Goal: Complete application form: Complete application form

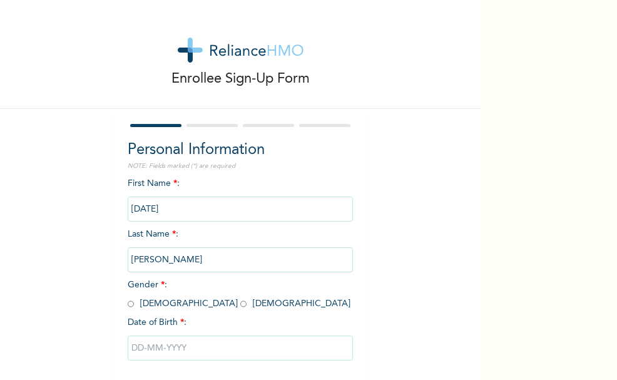
click at [128, 305] on input "radio" at bounding box center [131, 304] width 6 height 12
radio input "true"
click at [208, 348] on input "text" at bounding box center [240, 347] width 225 height 25
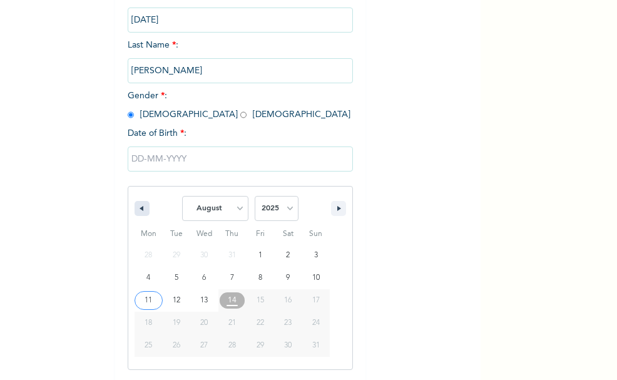
click at [137, 210] on icon "button" at bounding box center [140, 208] width 6 height 5
select select "4"
type input "[DATE]"
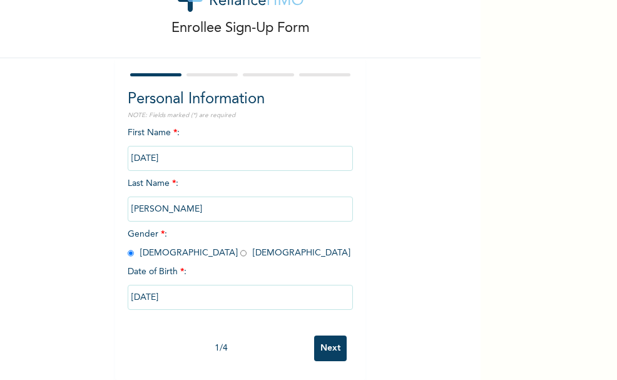
scroll to position [60, 0]
click at [192, 291] on input "[DATE]" at bounding box center [240, 297] width 225 height 25
select select "4"
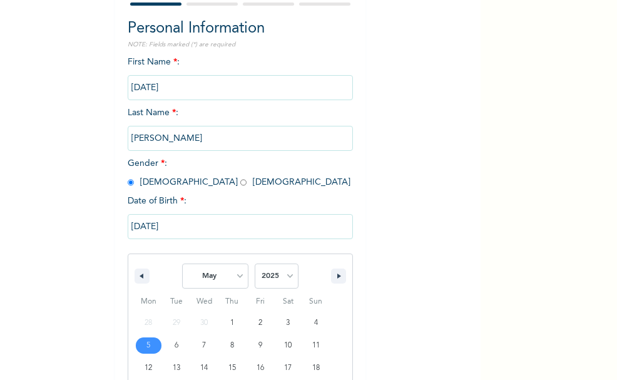
scroll to position [189, 0]
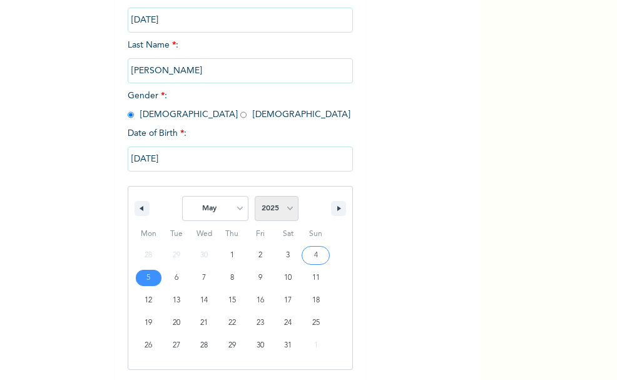
click at [285, 209] on select "2025 2024 2023 2022 2021 2020 2019 2018 2017 2016 2015 2014 2013 2012 2011 2010…" at bounding box center [277, 208] width 44 height 25
select select "1979"
click at [255, 197] on select "2025 2024 2023 2022 2021 2020 2019 2018 2017 2016 2015 2014 2013 2012 2011 2010…" at bounding box center [277, 208] width 44 height 25
type input "[DATE]"
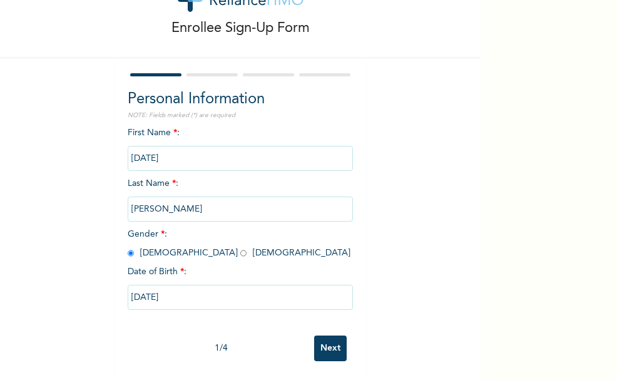
click at [327, 338] on input "Next" at bounding box center [330, 348] width 33 height 26
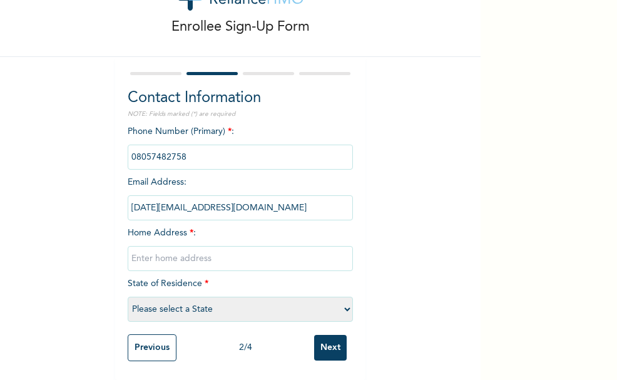
click at [149, 248] on input "text" at bounding box center [240, 258] width 225 height 25
type input ", [GEOGRAPHIC_DATA], [GEOGRAPHIC_DATA], Ifako Ijaiye"
click at [342, 300] on select "Please select a State [PERSON_NAME] (FCT) [PERSON_NAME] Ibom [GEOGRAPHIC_DATA] …" at bounding box center [240, 309] width 225 height 25
select select "25"
click at [128, 297] on select "Please select a State [PERSON_NAME] (FCT) [PERSON_NAME] Ibom [GEOGRAPHIC_DATA] …" at bounding box center [240, 309] width 225 height 25
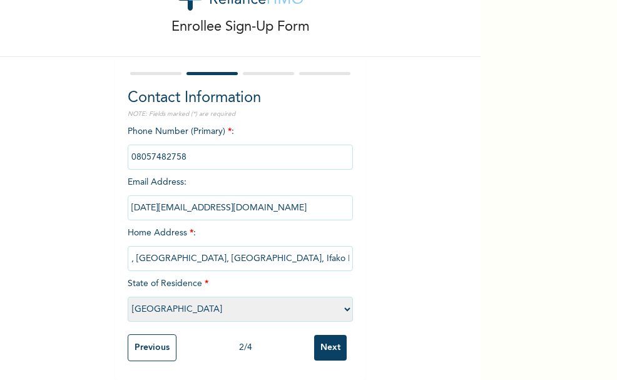
scroll to position [61, 0]
click at [329, 340] on input "Next" at bounding box center [330, 348] width 33 height 26
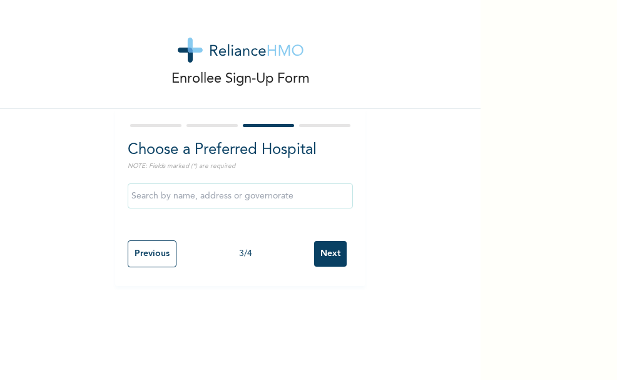
click at [212, 196] on input "text" at bounding box center [240, 195] width 225 height 25
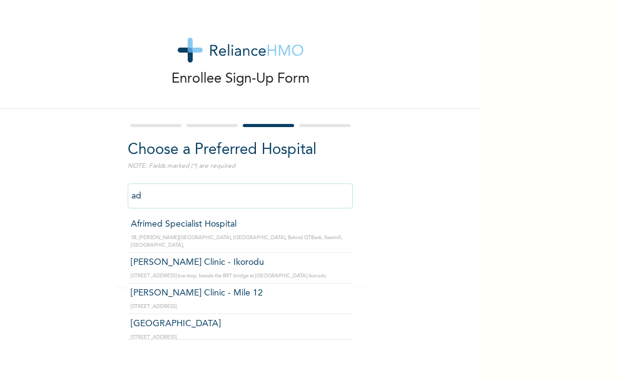
type input "a"
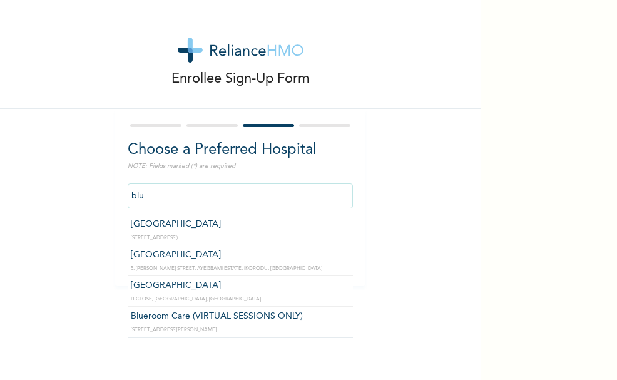
type input "[GEOGRAPHIC_DATA]"
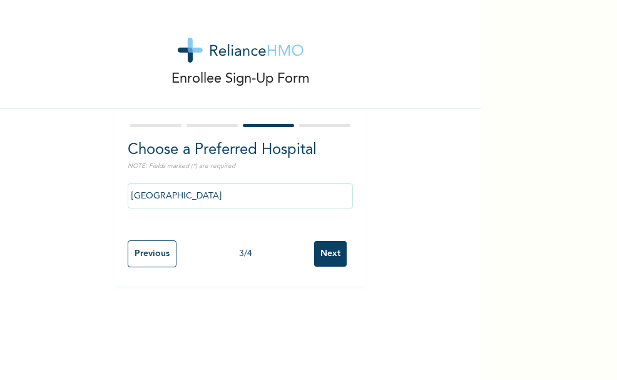
click at [328, 253] on input "Next" at bounding box center [330, 254] width 33 height 26
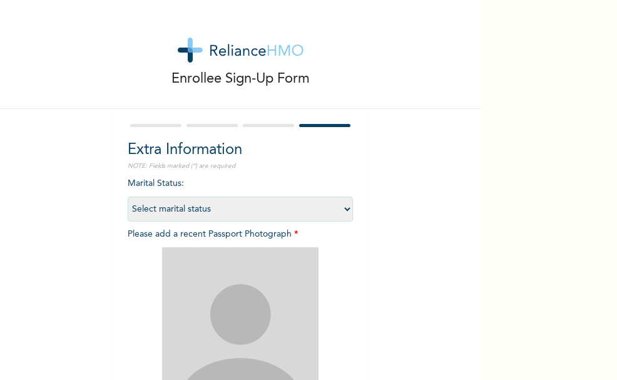
click at [343, 210] on select "Select marital status [DEMOGRAPHIC_DATA] Married [DEMOGRAPHIC_DATA] Widow/[DEMO…" at bounding box center [240, 209] width 225 height 25
select select "2"
click at [128, 197] on select "Select marital status [DEMOGRAPHIC_DATA] Married [DEMOGRAPHIC_DATA] Widow/[DEMO…" at bounding box center [240, 209] width 225 height 25
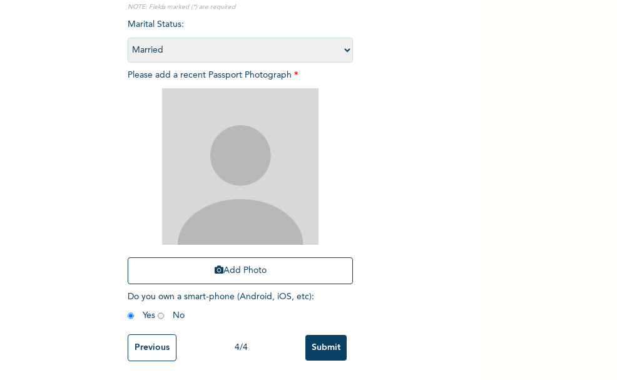
scroll to position [168, 0]
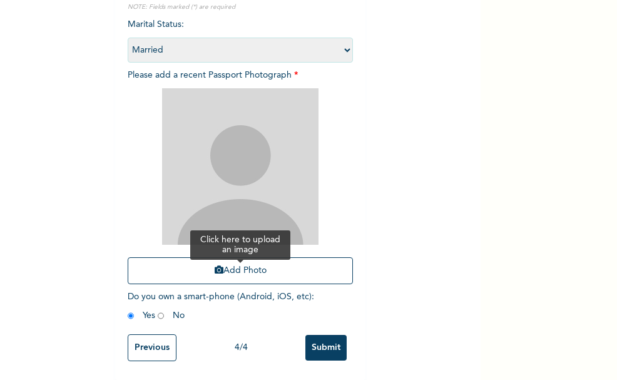
click at [242, 260] on button "Add Photo" at bounding box center [240, 270] width 225 height 27
click at [237, 260] on button "Add Photo" at bounding box center [240, 270] width 225 height 27
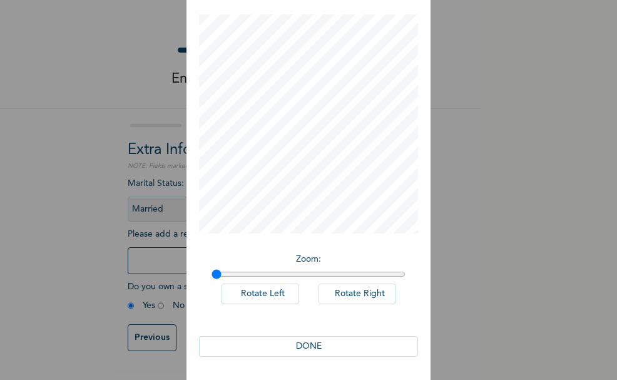
scroll to position [57, 0]
click at [302, 345] on button "DONE" at bounding box center [308, 345] width 219 height 21
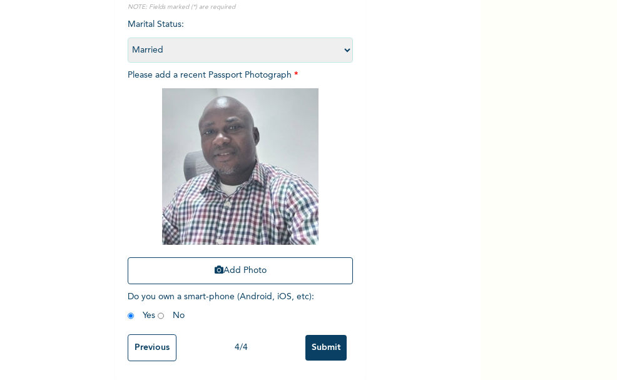
scroll to position [168, 0]
click at [320, 336] on input "Submit" at bounding box center [325, 348] width 41 height 26
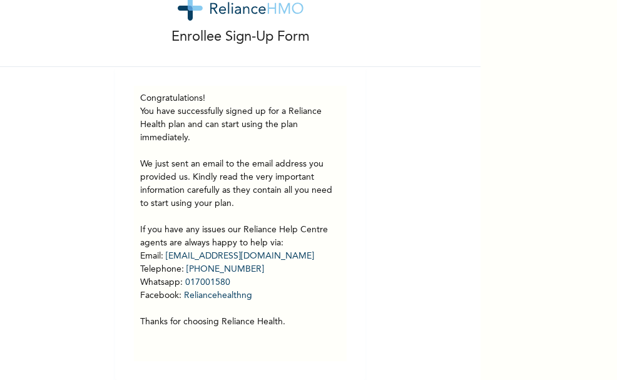
scroll to position [51, 0]
